Goal: Find specific page/section: Find specific page/section

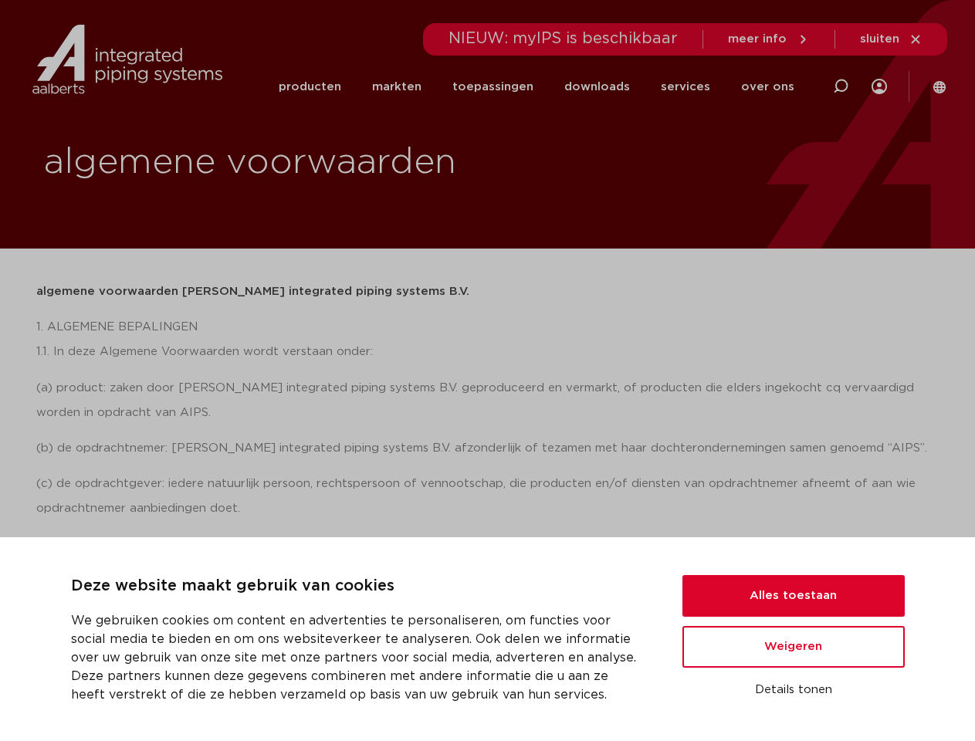
click at [487, 370] on div "algemene voorwaarden [PERSON_NAME] integrated piping systems B.V. 1. ALGEMENE B…" at bounding box center [487, 563] width 903 height 569
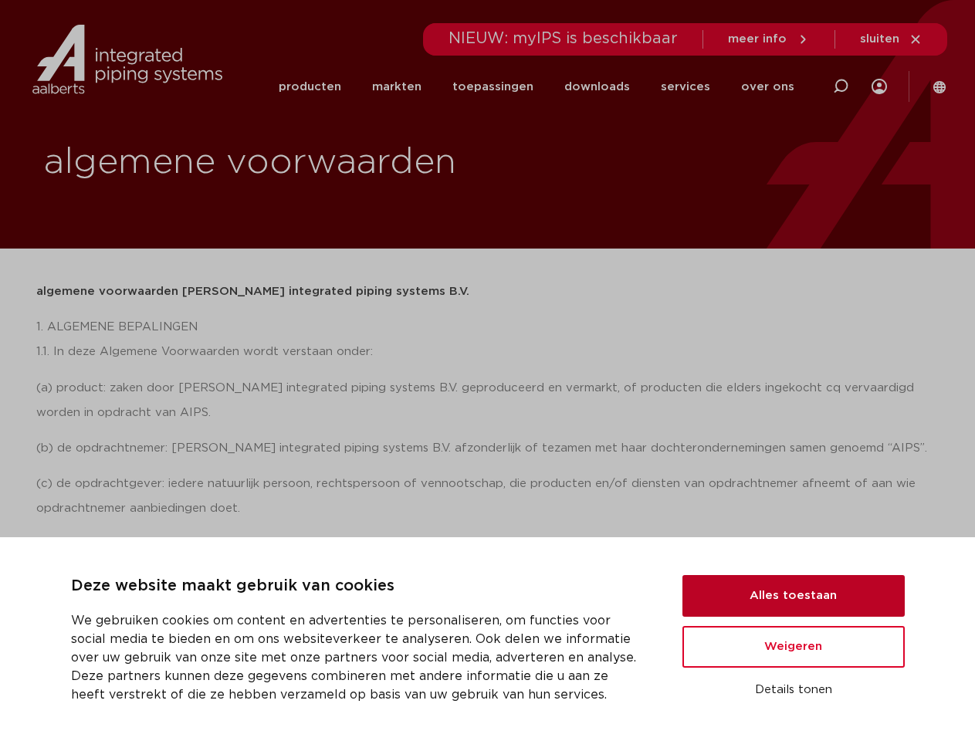
click at [793, 596] on button "Alles toestaan" at bounding box center [793, 596] width 222 height 42
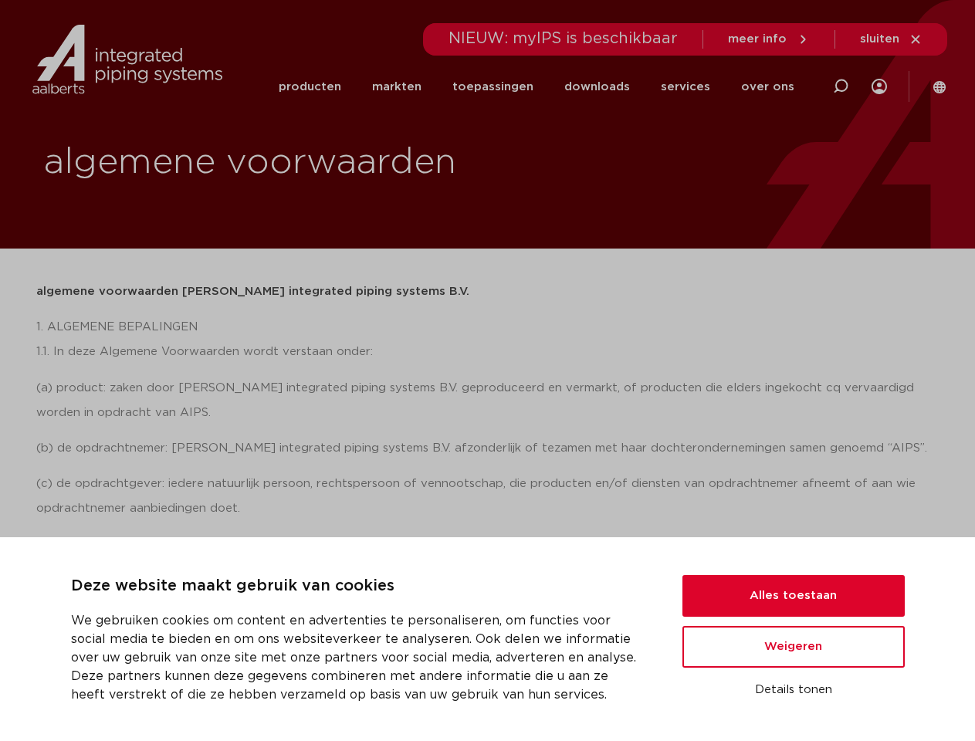
click at [793, 647] on p "1.2. Indien enige bepaling van deze Algemene Voorwaarden in strijd mocht zijn o…" at bounding box center [487, 642] width 903 height 99
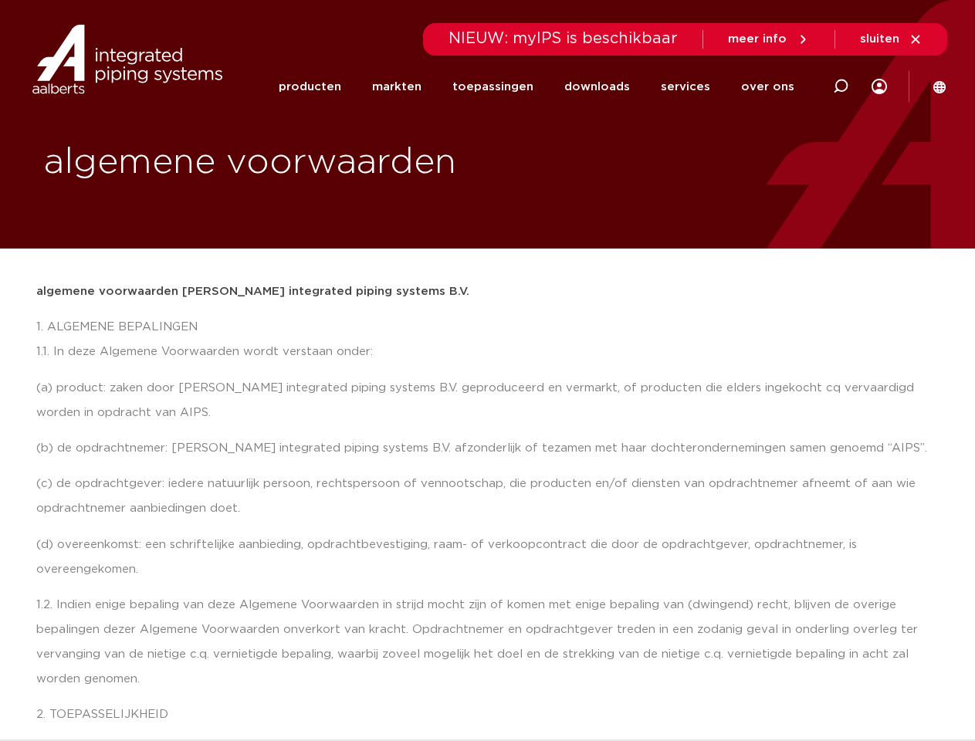
click at [793, 690] on p "1.2. Indien enige bepaling van deze Algemene Voorwaarden in strijd mocht zijn o…" at bounding box center [487, 642] width 903 height 99
click at [544, 86] on li "toepassingen" at bounding box center [493, 86] width 112 height 59
click at [840, 86] on icon at bounding box center [840, 86] width 19 height 19
click at [891, 39] on span "sluiten" at bounding box center [879, 39] width 39 height 12
